Goal: Complete application form: Complete application form

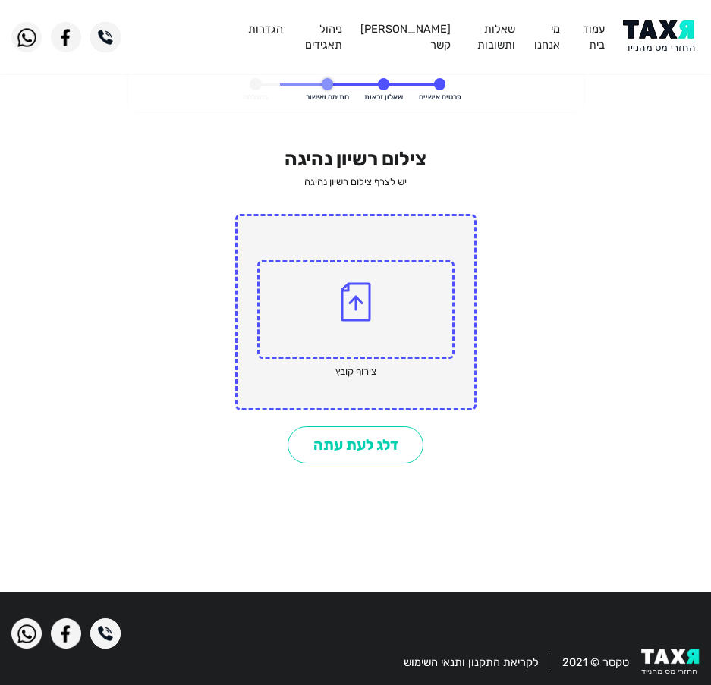
click at [658, 39] on img at bounding box center [661, 37] width 77 height 34
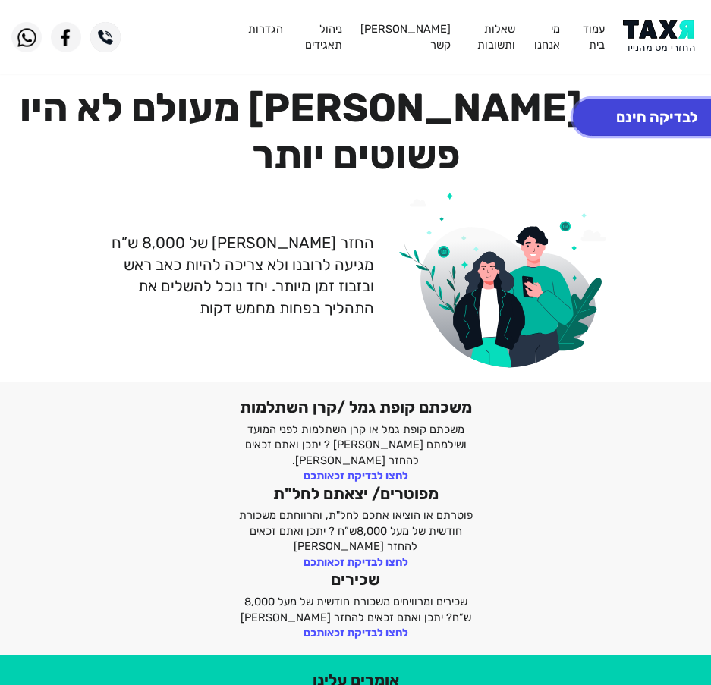
click at [622, 115] on button "לבדיקה חינם" at bounding box center [657, 117] width 168 height 37
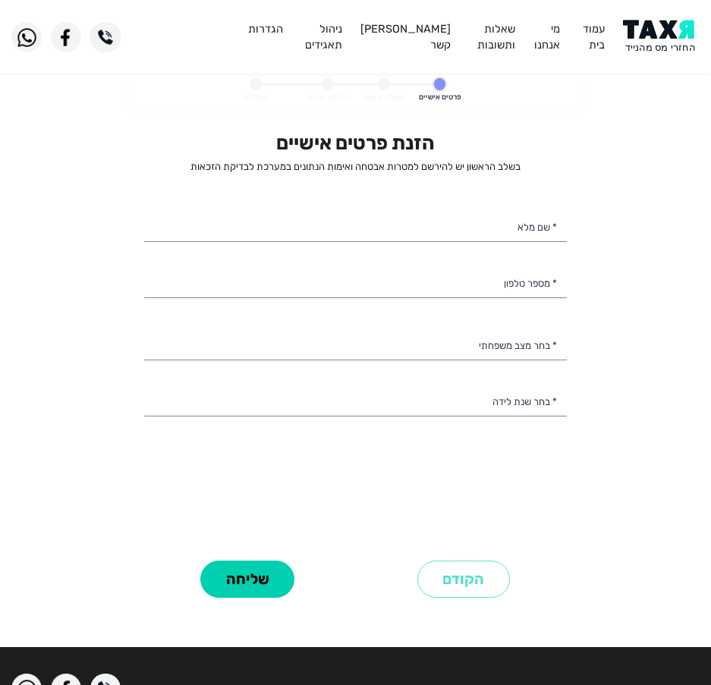
select select
click at [454, 206] on div "הזנת פרטים אישיים בשלב הראשון יש להירשם למטרות אבטחה ואימות הנתונים במערכת לבדי…" at bounding box center [355, 343] width 423 height 425
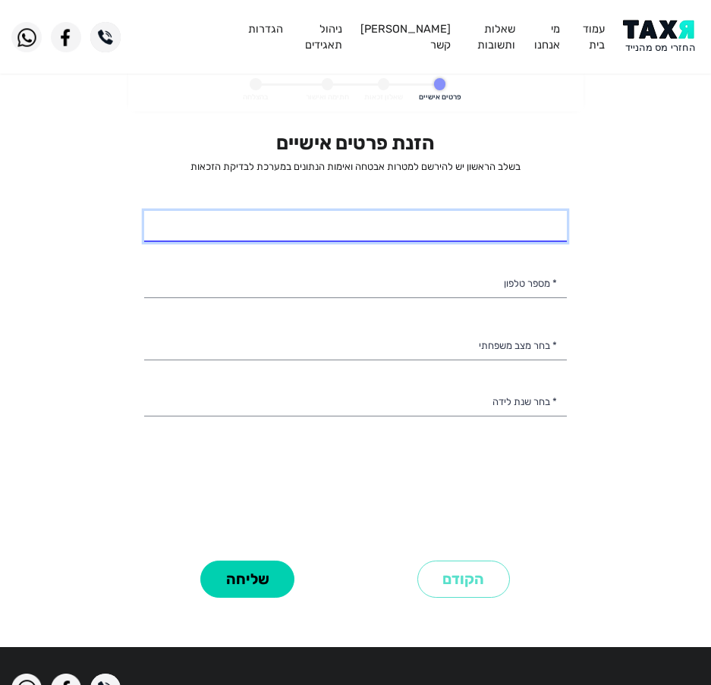
click at [441, 219] on input "* שם מלא" at bounding box center [355, 227] width 423 height 32
type input "אליעד זהבי"
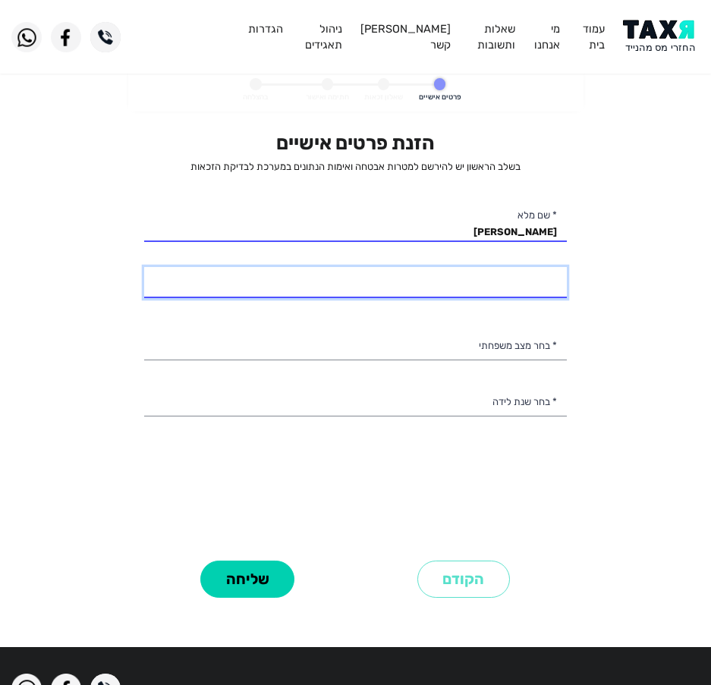
click at [497, 291] on input "* מספר טלפון" at bounding box center [355, 283] width 423 height 32
type input "050-8781844"
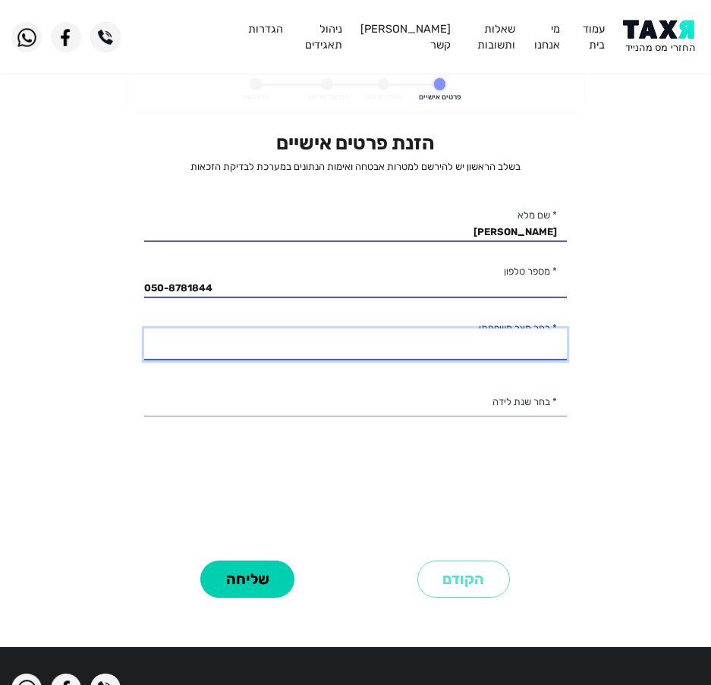
click at [490, 342] on select "רווק/ה נשוי/אה גרוש/ה אלמן/נה" at bounding box center [355, 344] width 423 height 32
select select "1: Single"
click at [144, 328] on select "רווק/ה נשוי/אה גרוש/ה אלמן/נה" at bounding box center [355, 344] width 423 height 32
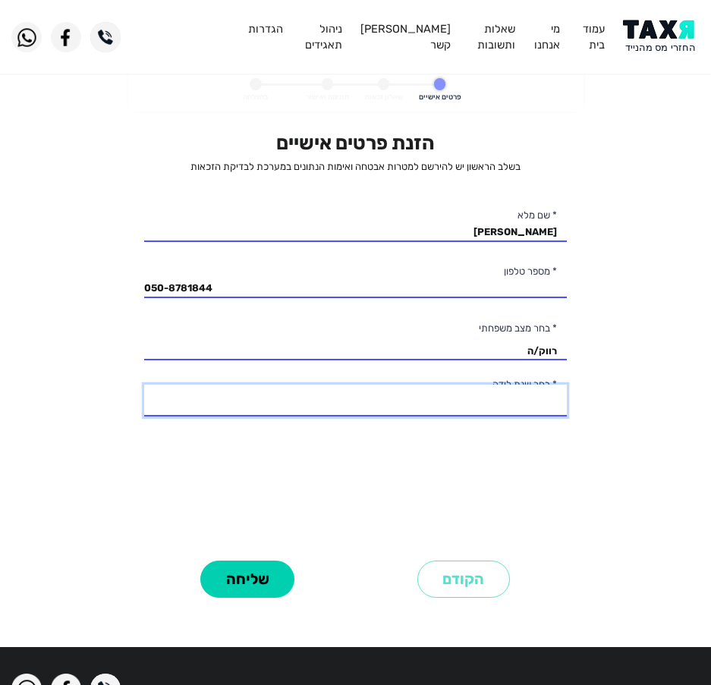
click at [517, 399] on select "2003 2002 2001 2000 1999 1998 1997 1996 1995 1994 1993 1992 1991 1990 1989 1988…" at bounding box center [355, 401] width 423 height 32
select select "5: 1999"
click at [144, 385] on select "2003 2002 2001 2000 1999 1998 1997 1996 1995 1994 1993 1992 1991 1990 1989 1988…" at bounding box center [355, 401] width 423 height 32
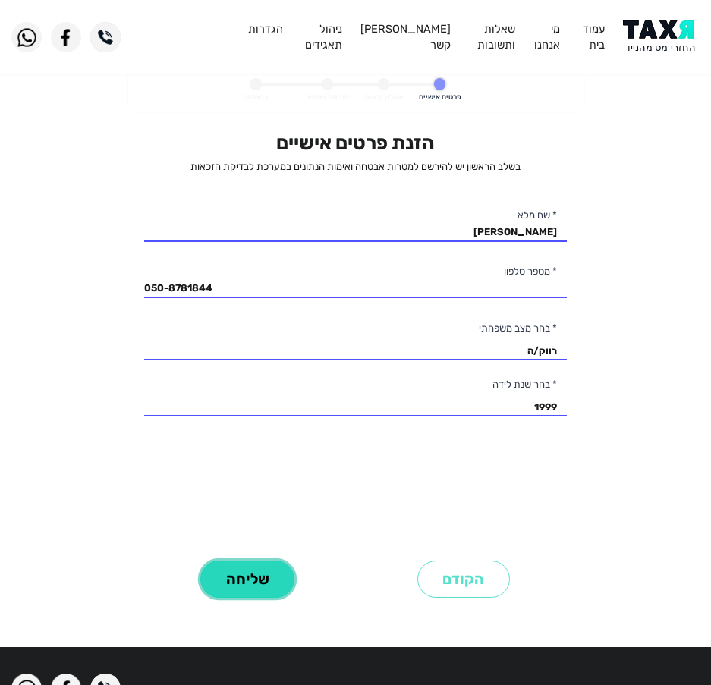
click at [244, 586] on button "שליחה" at bounding box center [247, 579] width 94 height 37
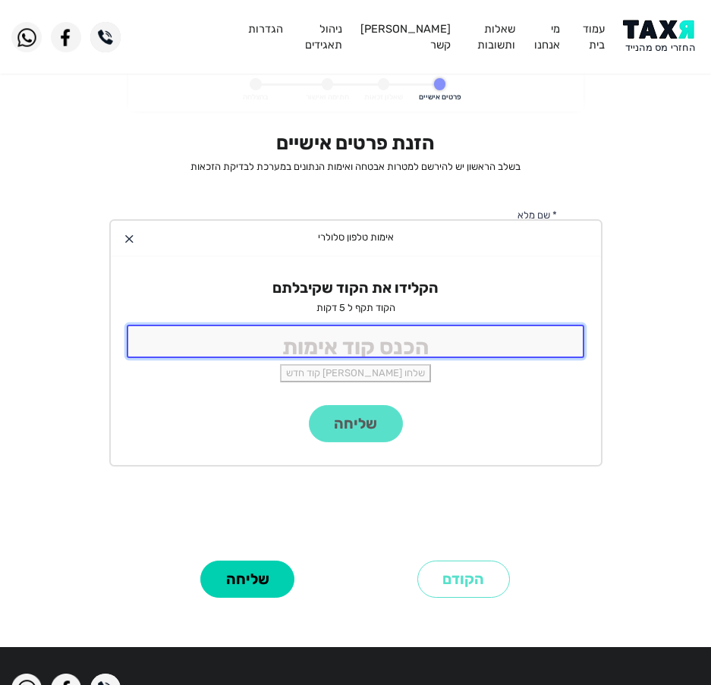
click at [432, 336] on input "tel" at bounding box center [356, 341] width 458 height 33
type input "9988"
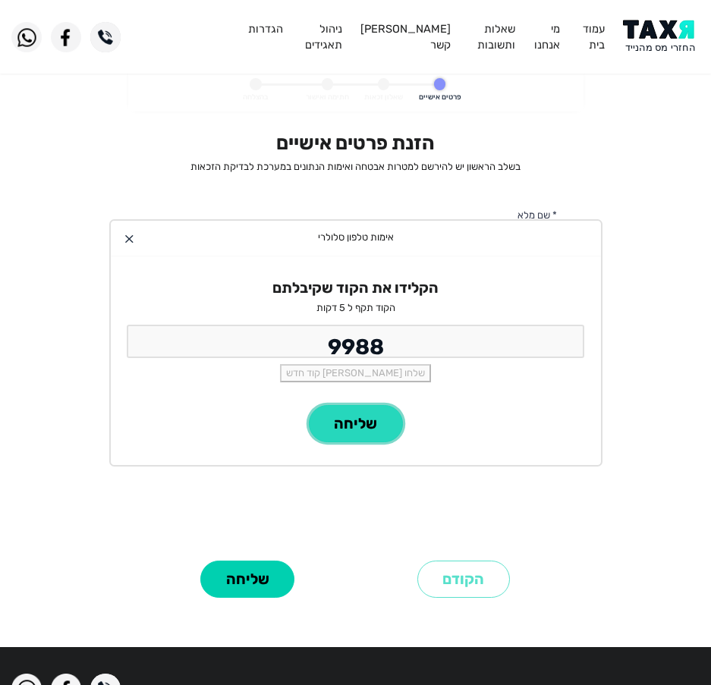
click at [350, 413] on button "שליחה" at bounding box center [356, 423] width 94 height 37
